Goal: Check status: Check status

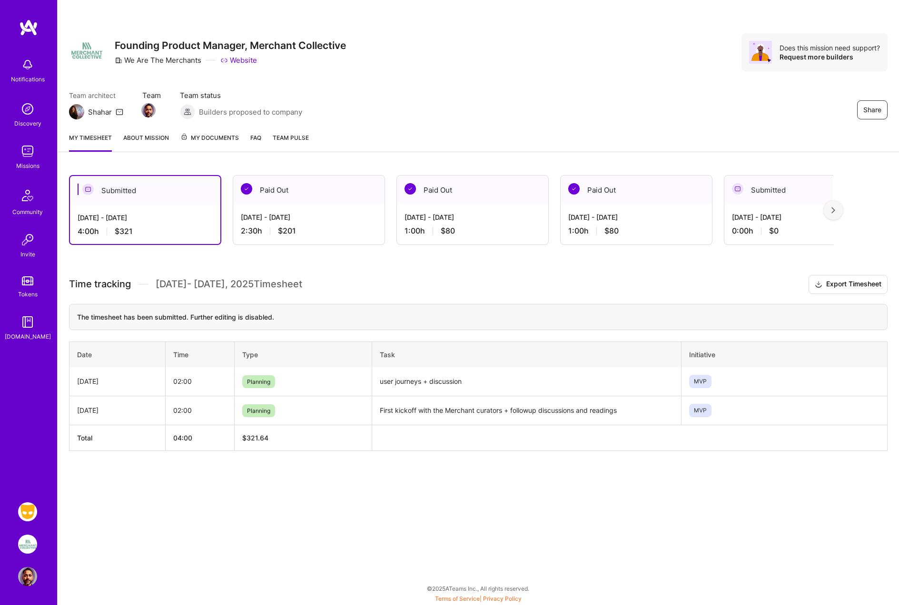
click at [29, 512] on img at bounding box center [27, 511] width 19 height 19
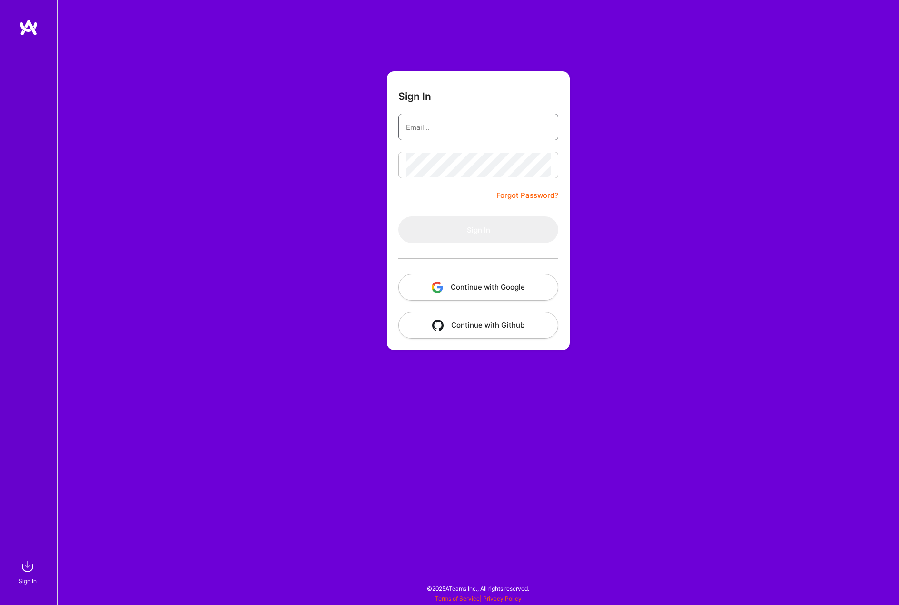
click at [436, 128] on input "email" at bounding box center [478, 127] width 145 height 24
click at [0, 600] on com-1password-button at bounding box center [0, 600] width 0 height 0
type input "[PERSON_NAME][EMAIL_ADDRESS][PERSON_NAME][DOMAIN_NAME]"
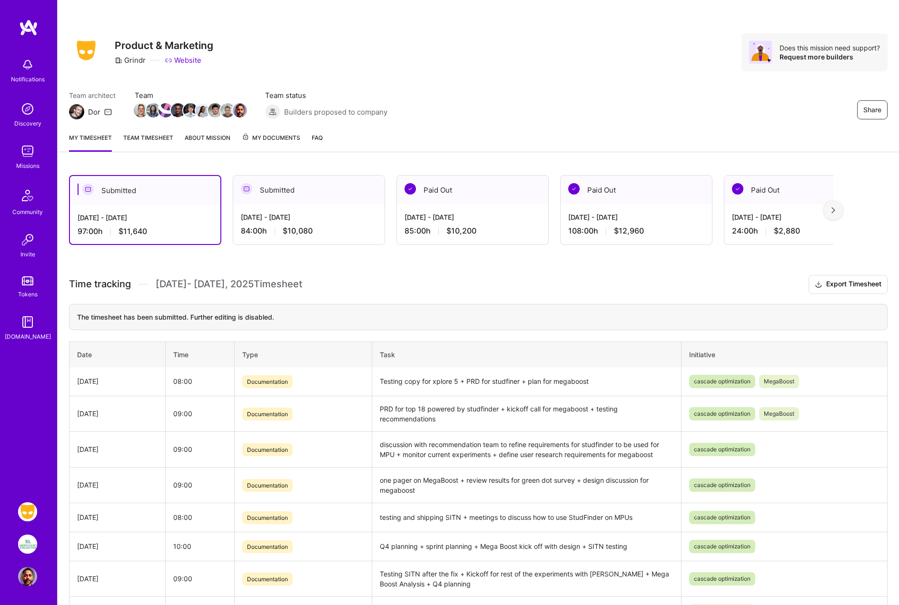
click at [325, 225] on div "[DATE] - [DATE] 84:00 h $10,080" at bounding box center [308, 224] width 151 height 39
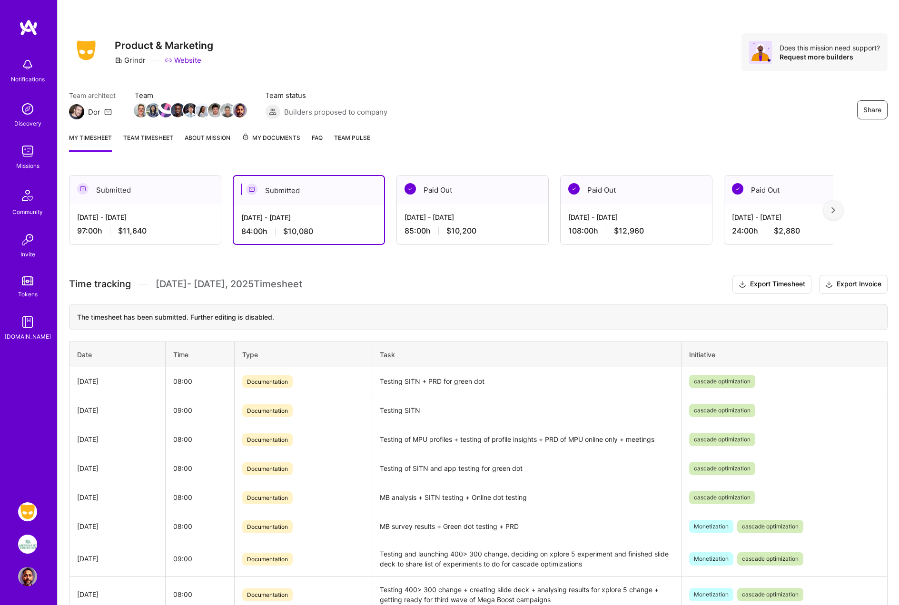
click at [158, 204] on div "Submitted" at bounding box center [144, 190] width 151 height 29
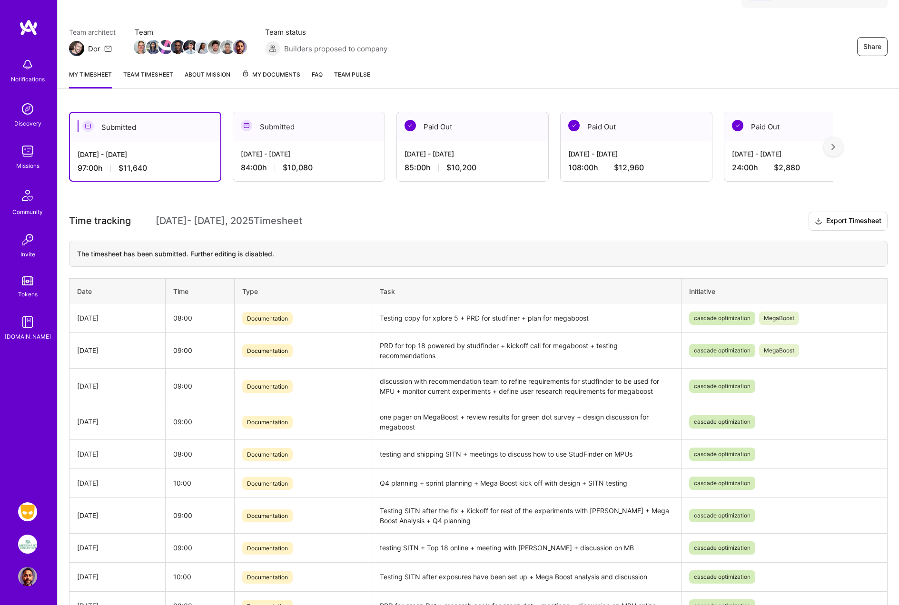
scroll to position [61, 0]
